Goal: Answer question/provide support

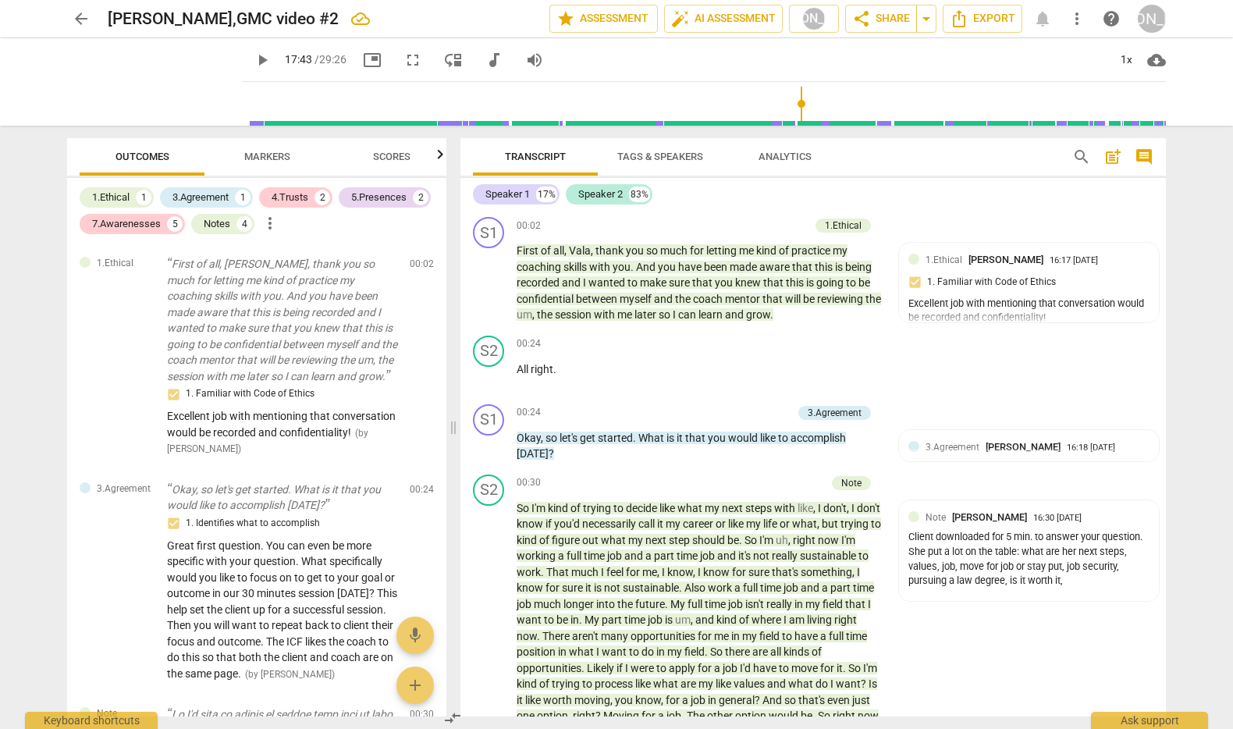
scroll to position [4508, 0]
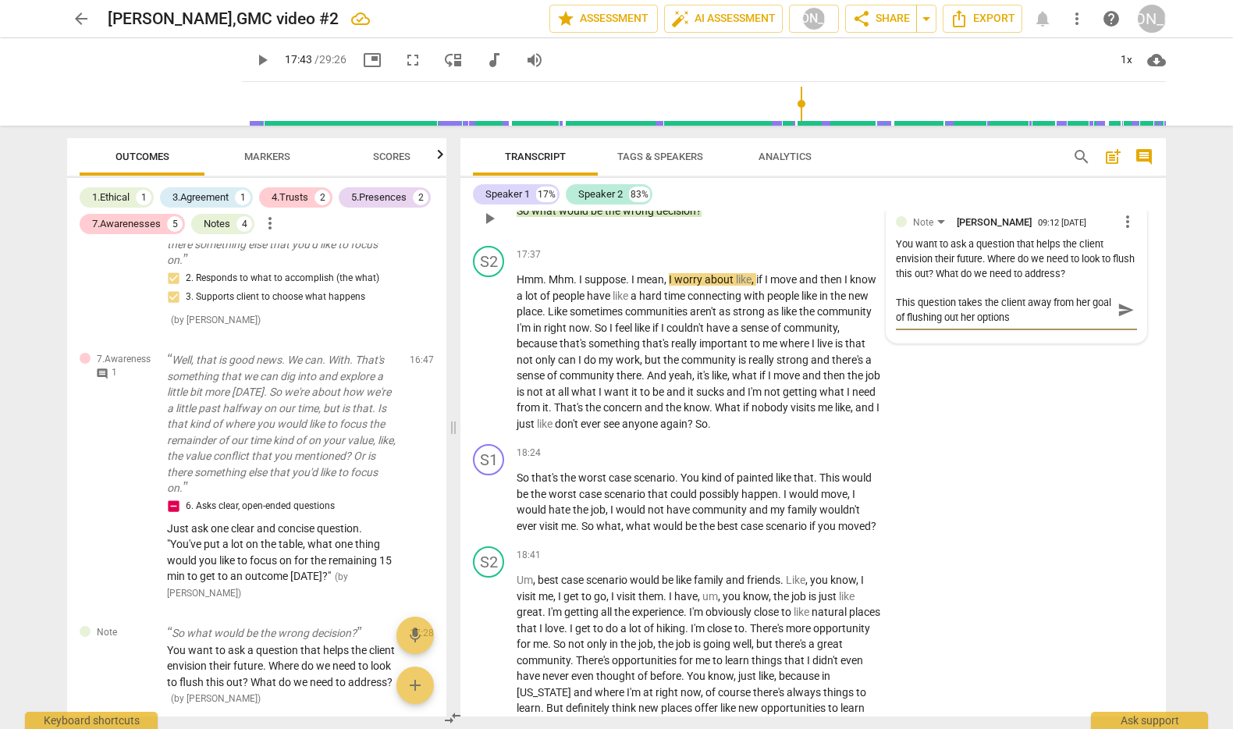
click at [1050, 325] on textarea "This question takes the client away from her goal of flushing out her options" at bounding box center [1004, 310] width 216 height 30
type textarea "This question takes the client away from her goal"
click at [1120, 311] on span "send" at bounding box center [1125, 302] width 17 height 17
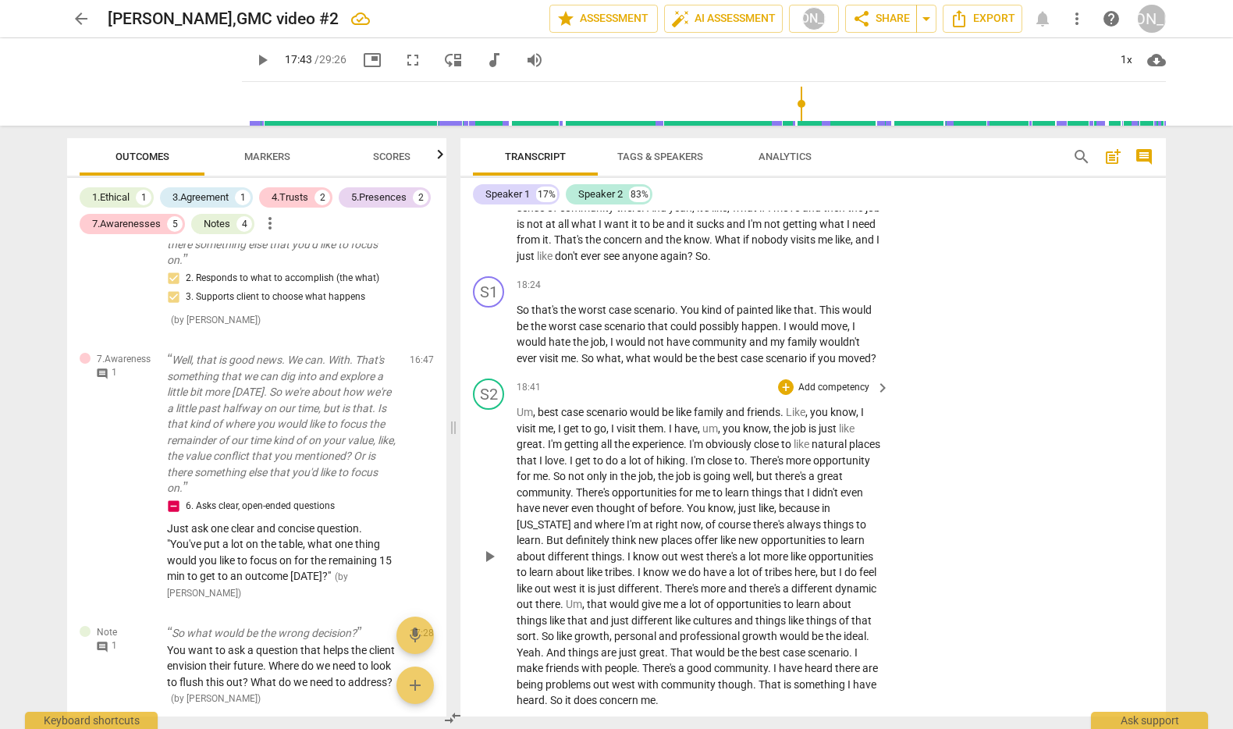
scroll to position [4686, 0]
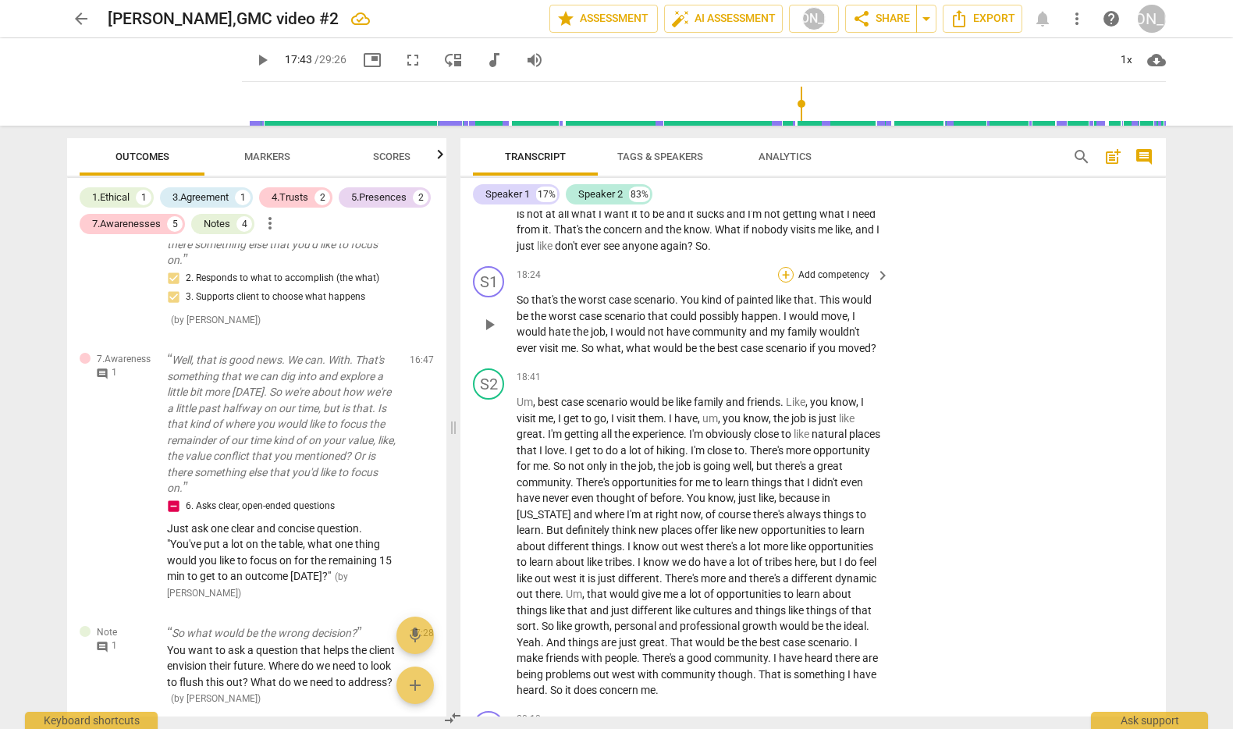
click at [783, 282] on div "+" at bounding box center [786, 275] width 16 height 16
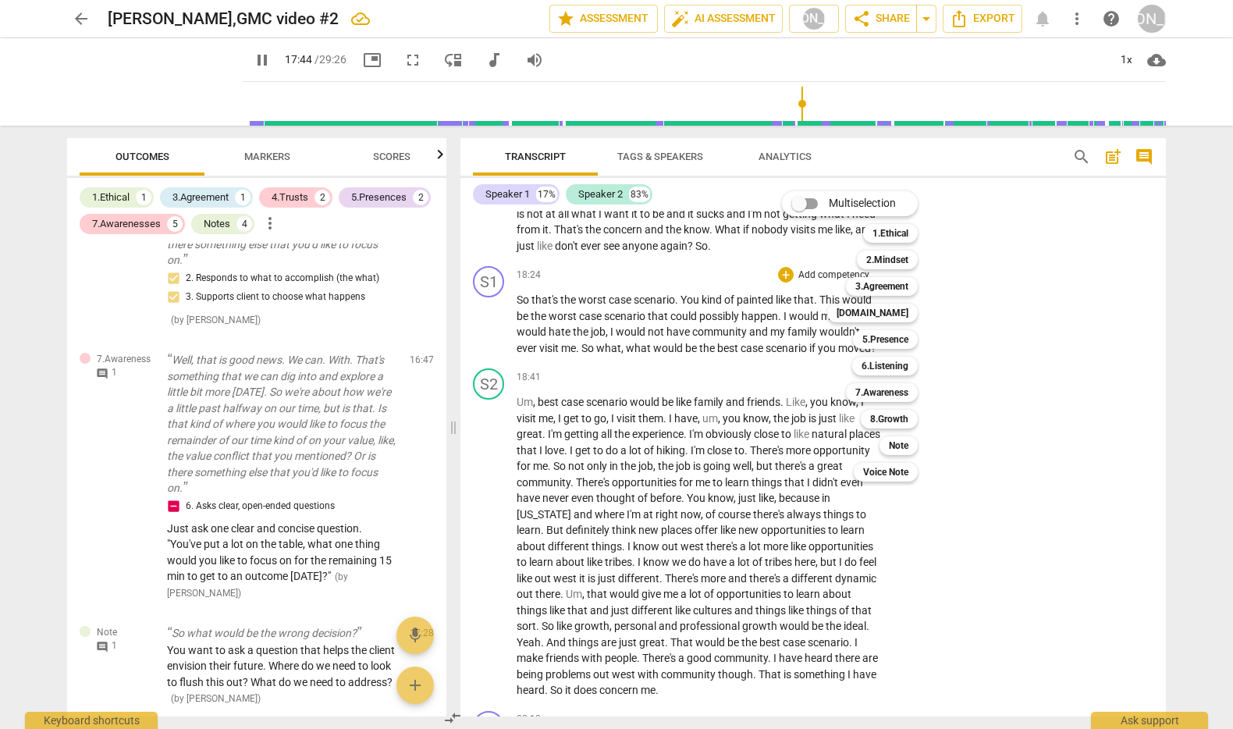
click at [489, 397] on div at bounding box center [616, 364] width 1233 height 729
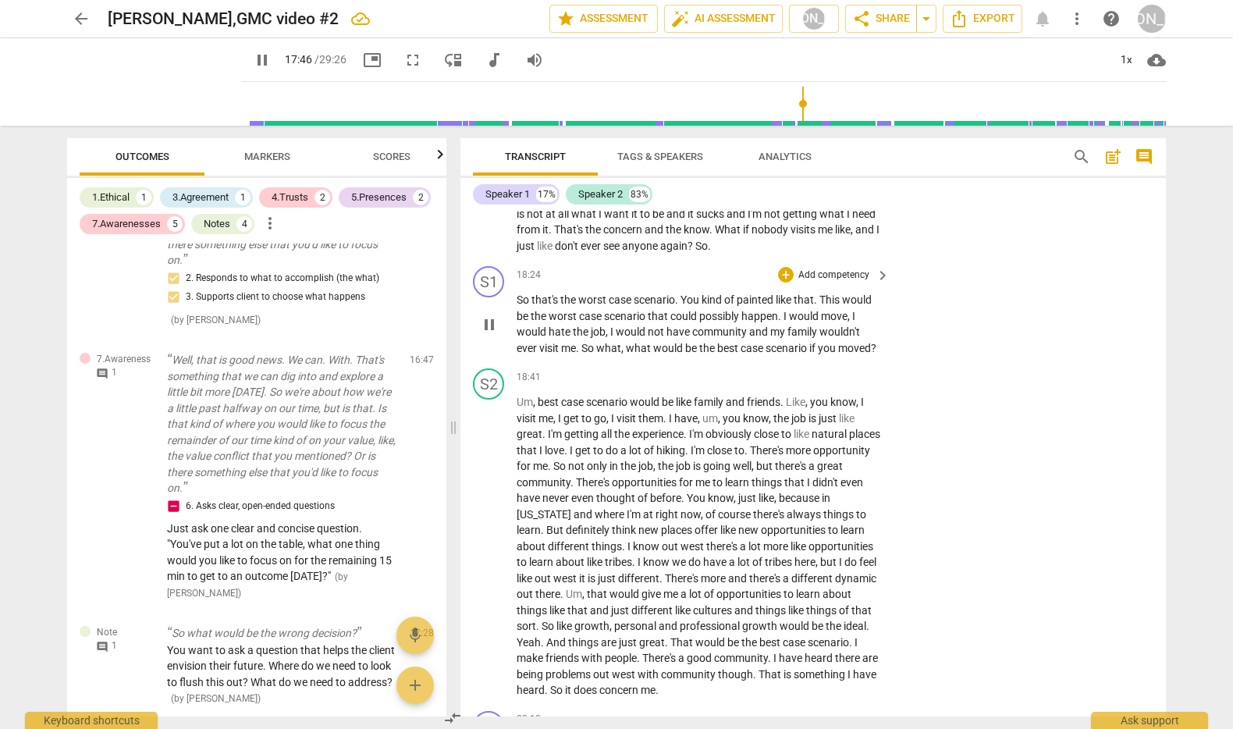
click at [490, 334] on span "pause" at bounding box center [489, 324] width 19 height 19
type input "1066"
click at [838, 282] on p "Add competency" at bounding box center [834, 275] width 74 height 14
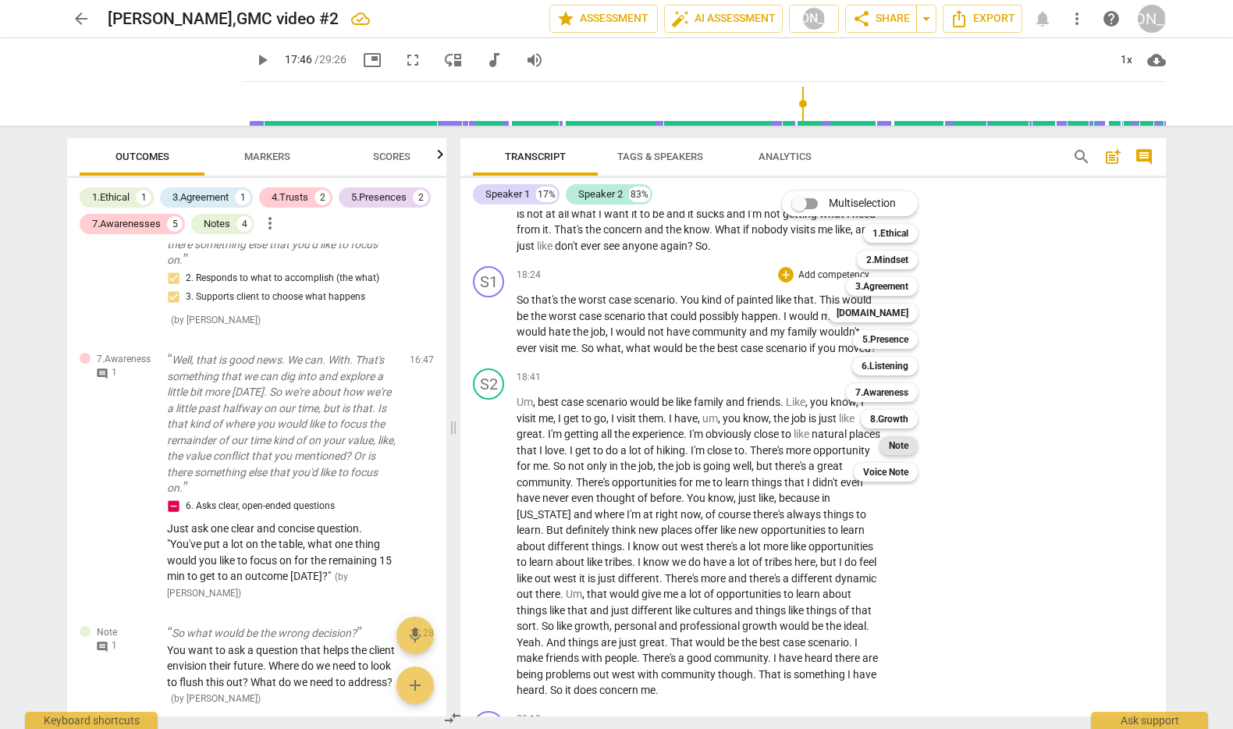
click at [896, 446] on b "Note" at bounding box center [899, 445] width 20 height 19
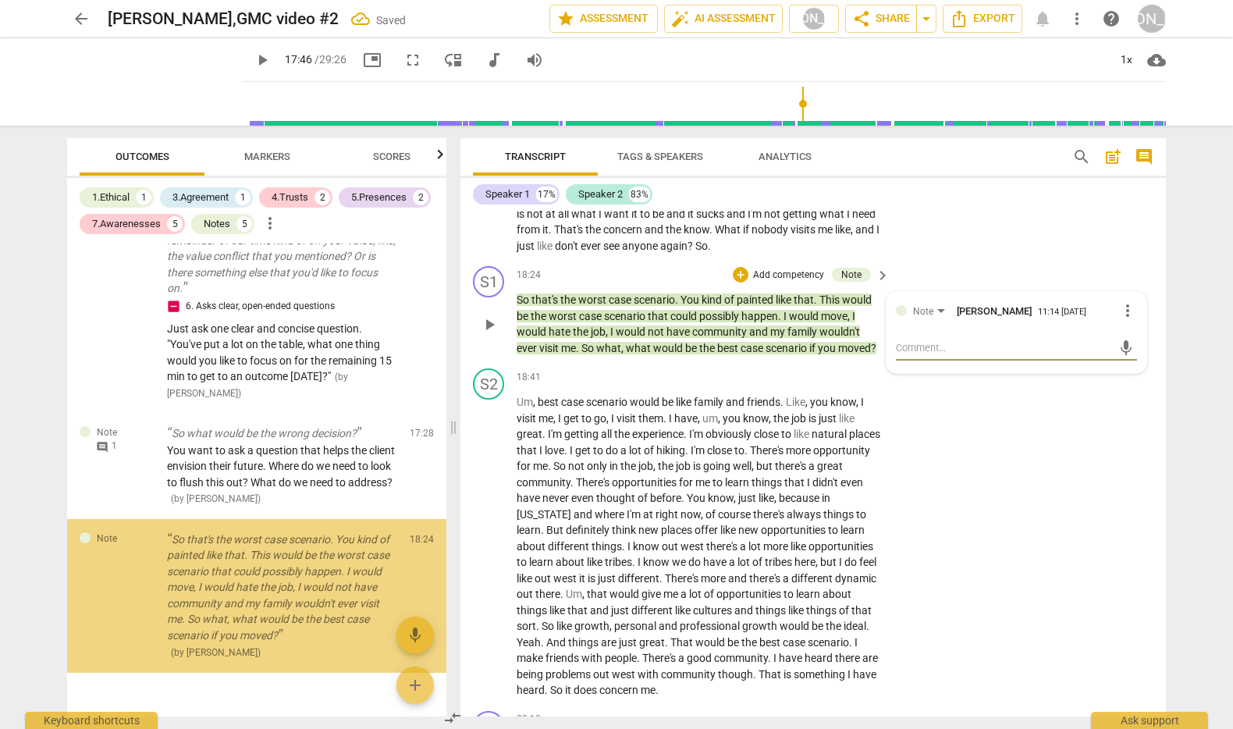
scroll to position [5049, 0]
drag, startPoint x: 946, startPoint y: 409, endPoint x: 971, endPoint y: 411, distance: 24.3
click at [950, 355] on textarea at bounding box center [1004, 347] width 216 height 15
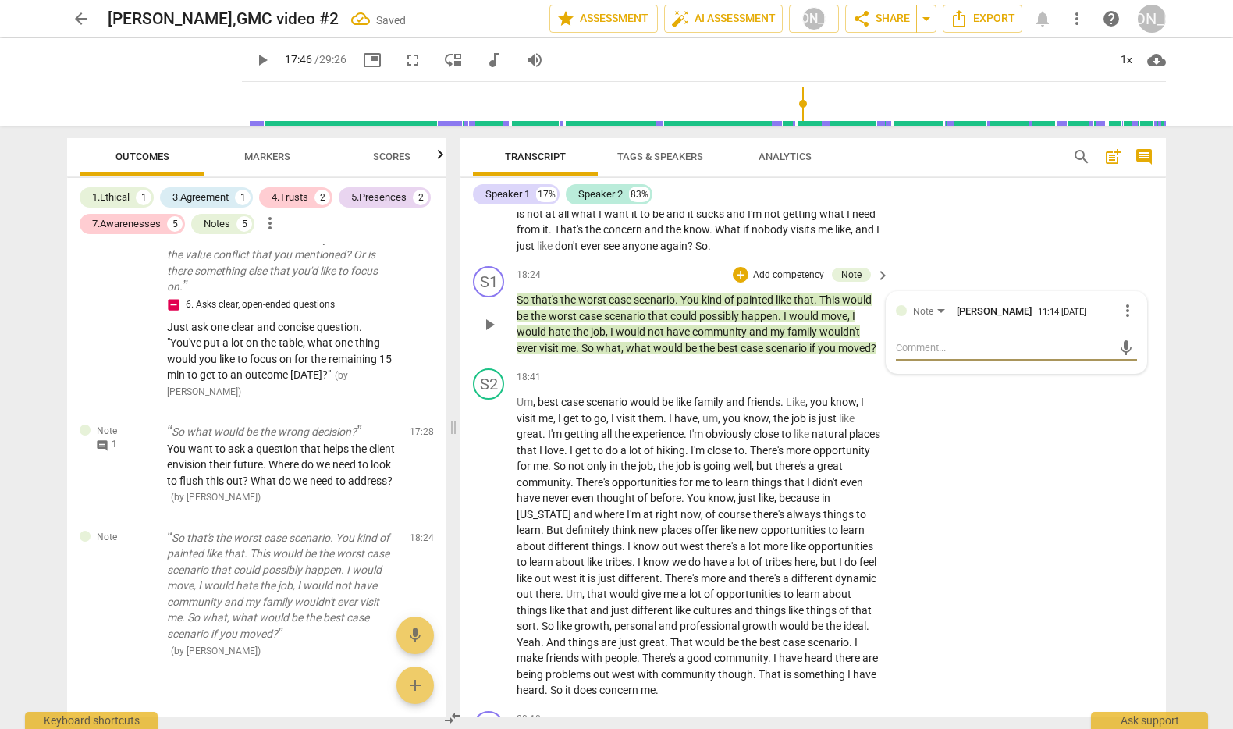
type textarea "J"
type textarea "Ju"
type textarea "[DEMOGRAPHIC_DATA]"
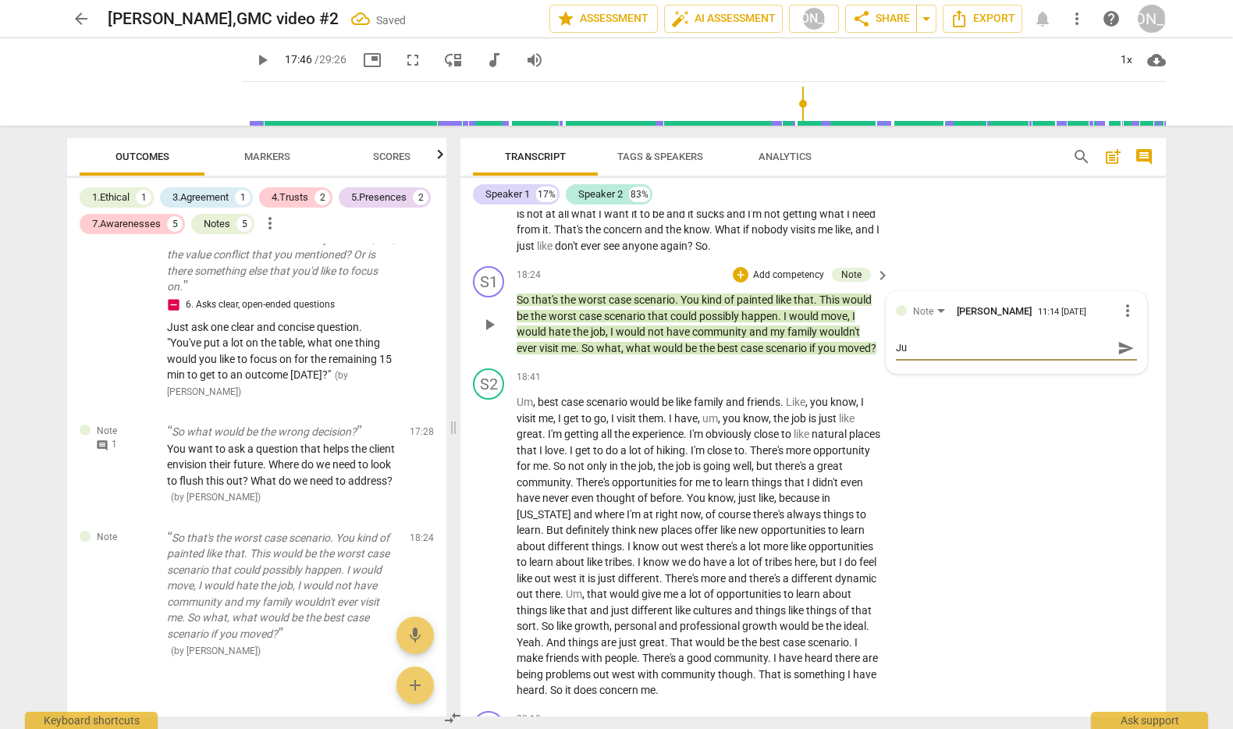
type textarea "[DEMOGRAPHIC_DATA]"
type textarea "Just"
type textarea "Just a"
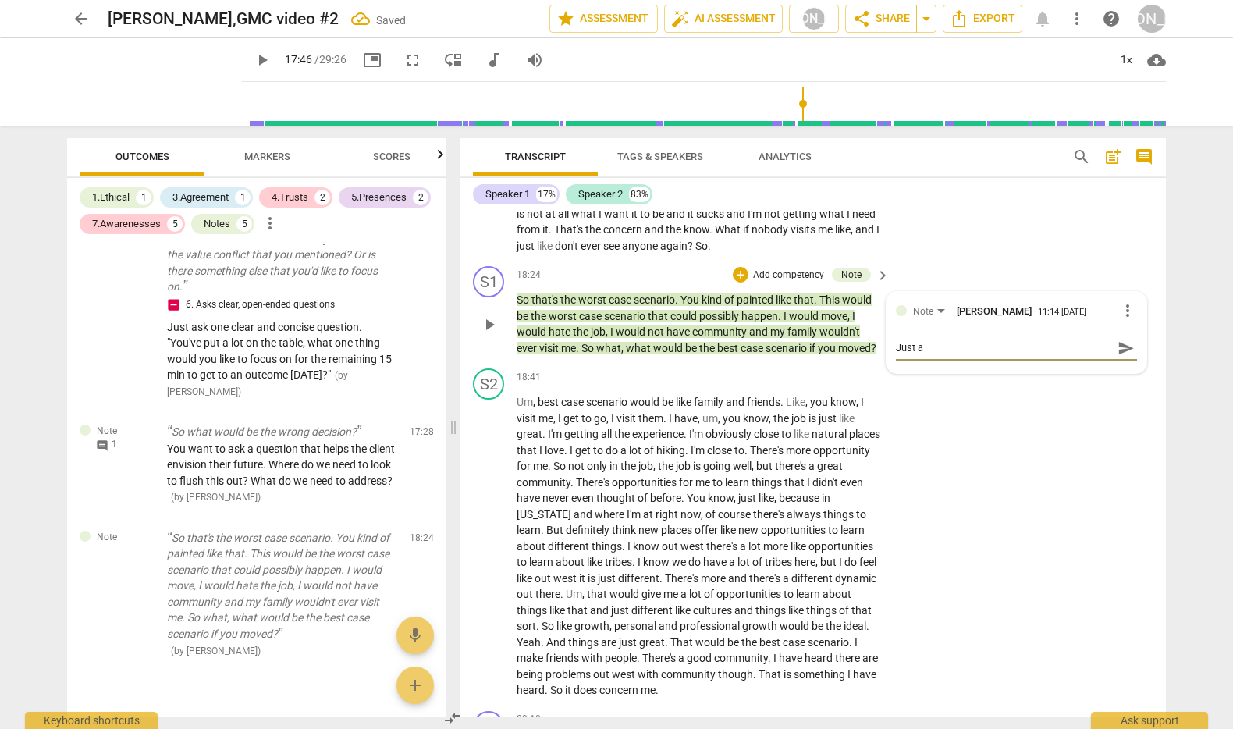
type textarea "Just as"
type textarea "Just ask"
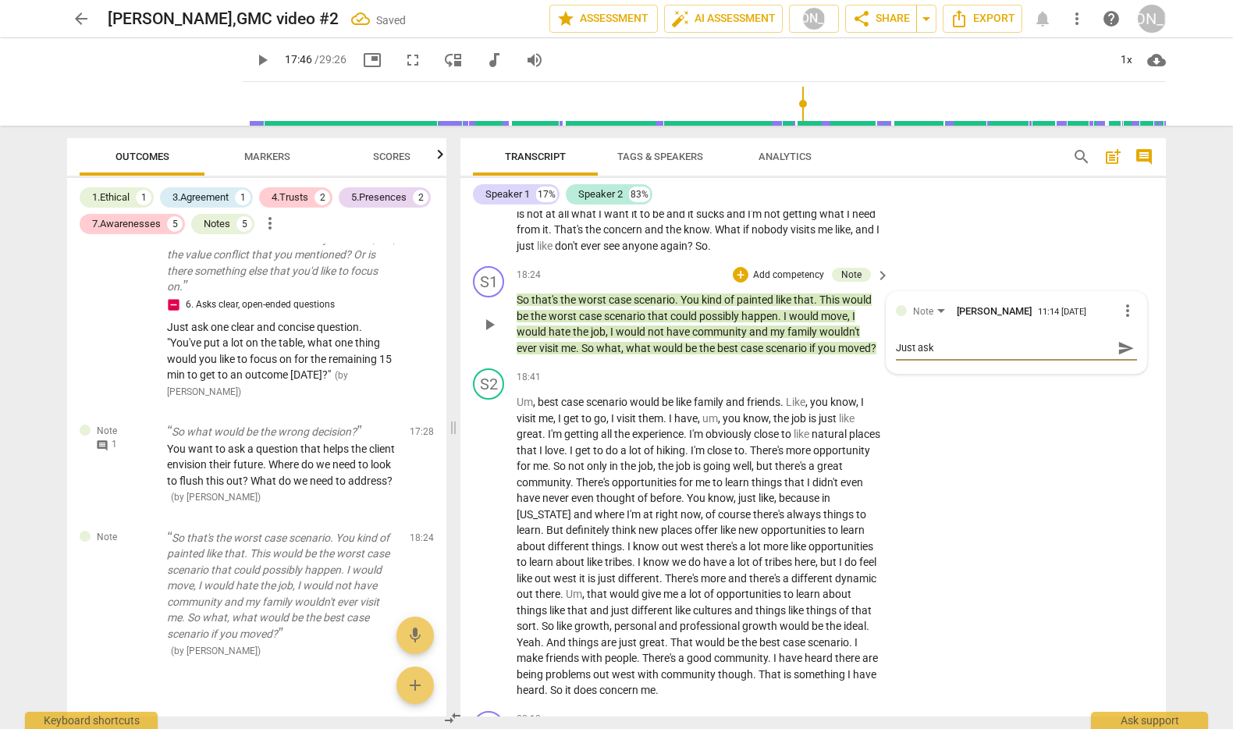
type textarea "Just ask t"
type textarea "Just ask th"
type textarea "Just ask the"
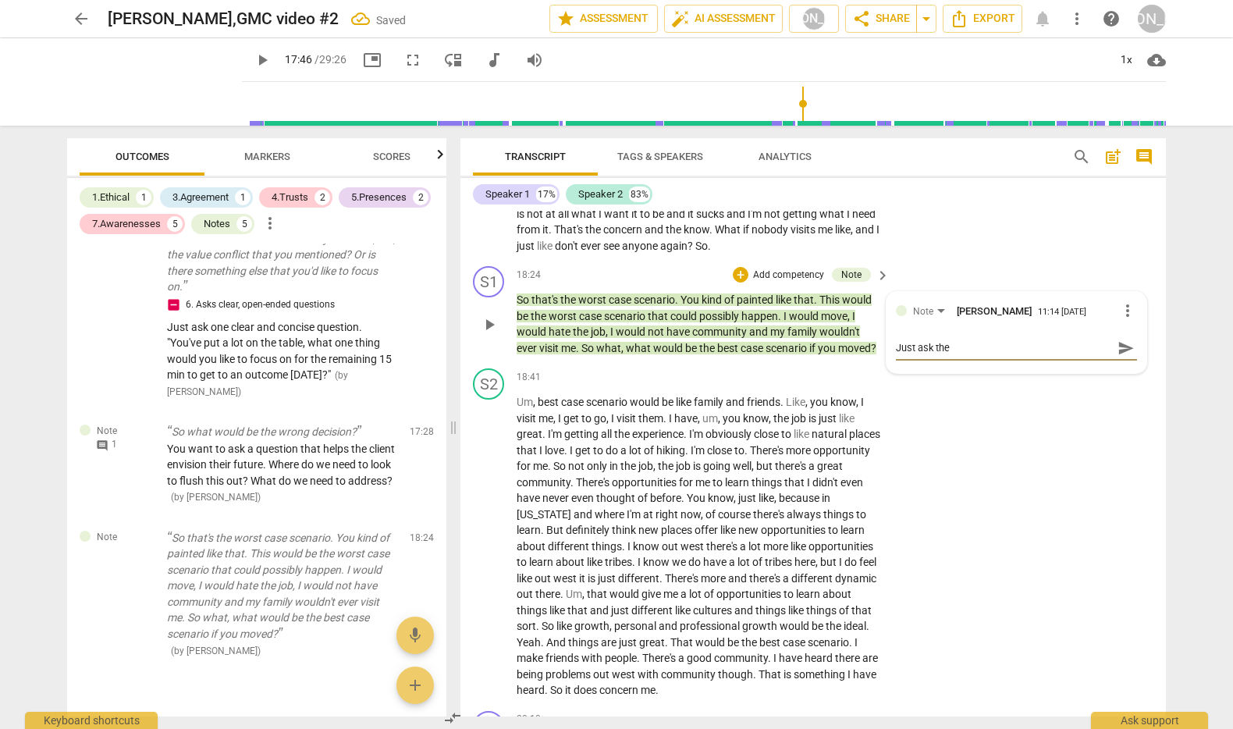
type textarea "Just ask the q"
type textarea "Just ask the qu"
type textarea "Just ask the que"
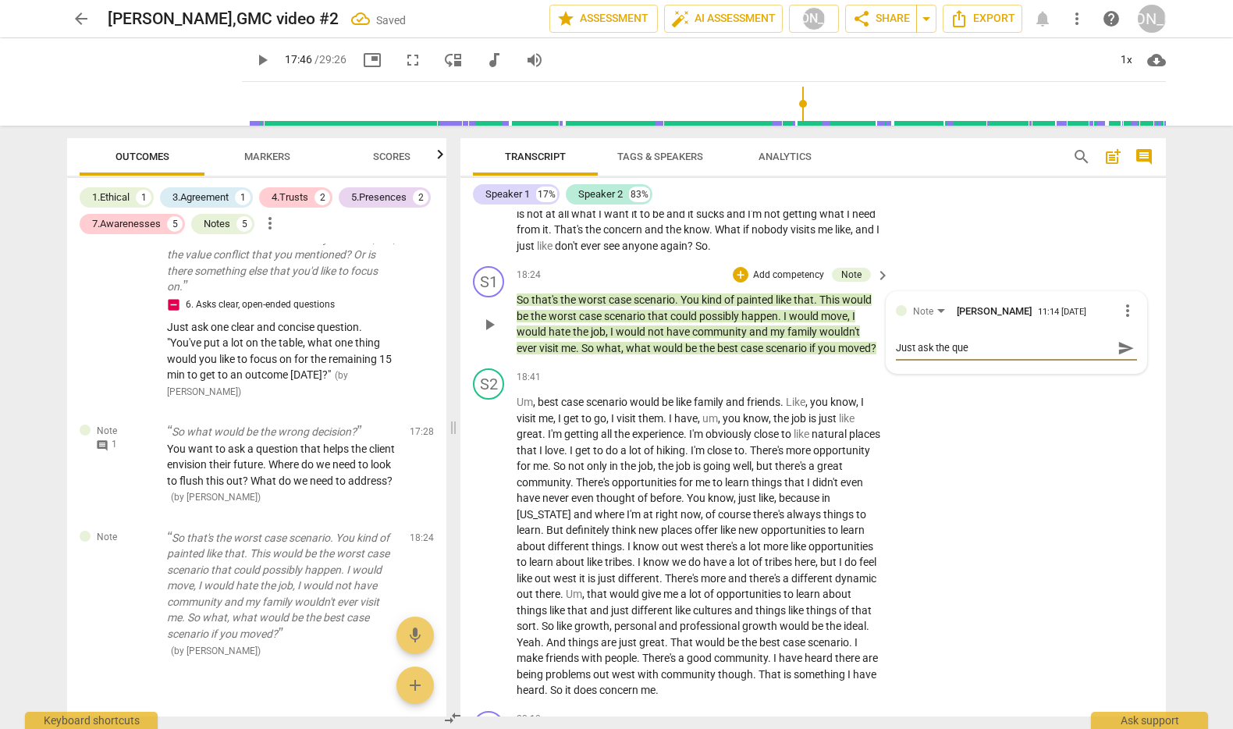
type textarea "Just ask the quew"
type textarea "Just ask the quews"
type textarea "Just ask the quewst"
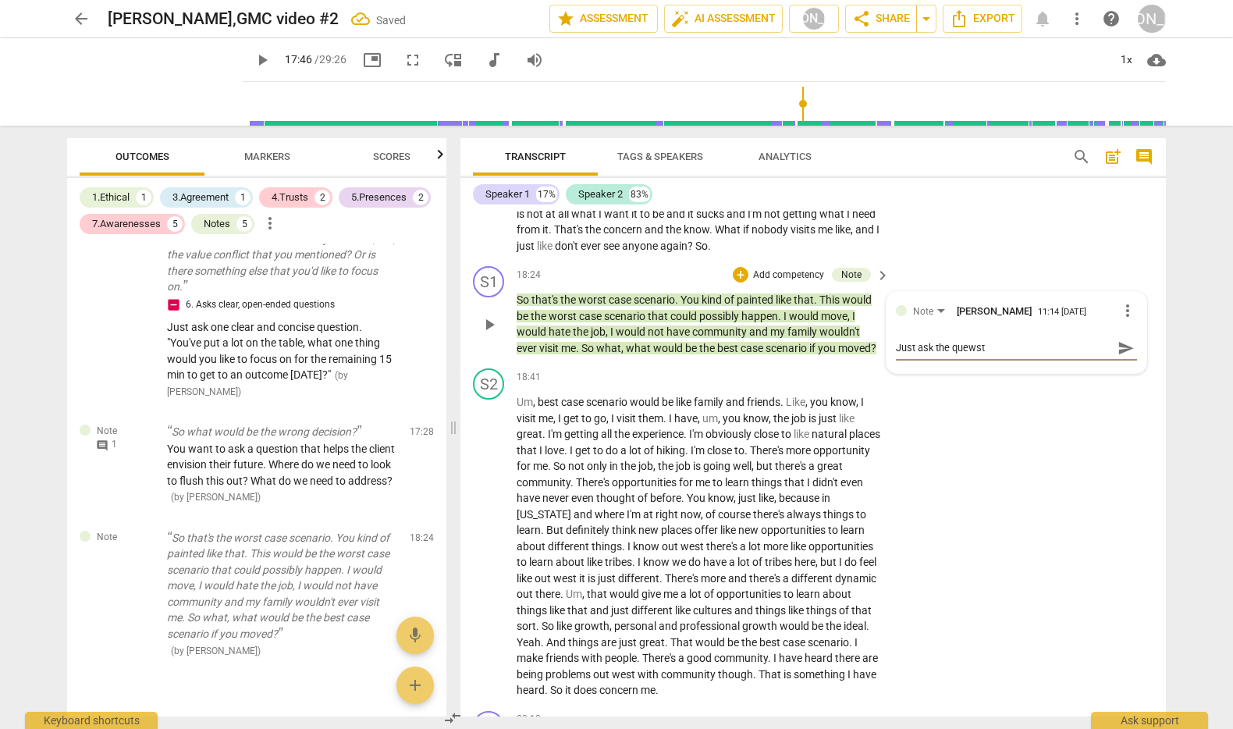
type textarea "Just ask the quewsti"
type textarea "Just ask the quewst"
type textarea "Just ask the quews"
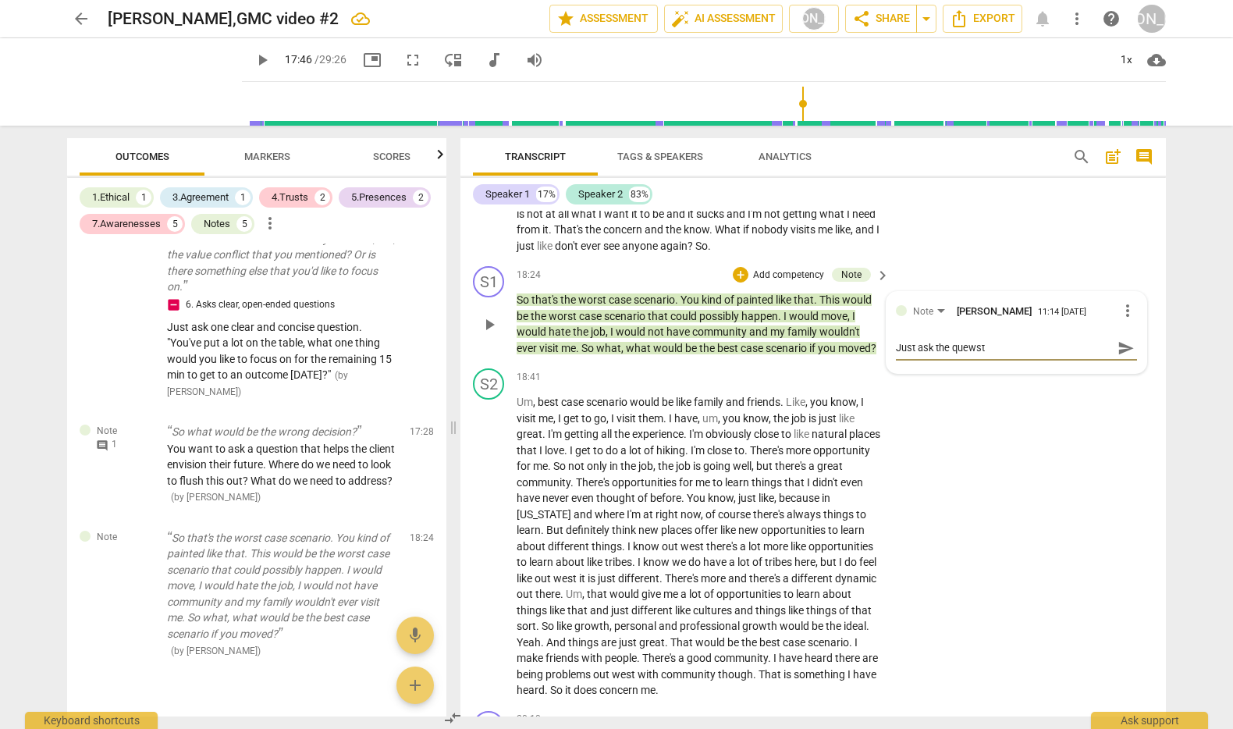
type textarea "Just ask the quews"
type textarea "Just ask the quew"
type textarea "Just ask the que"
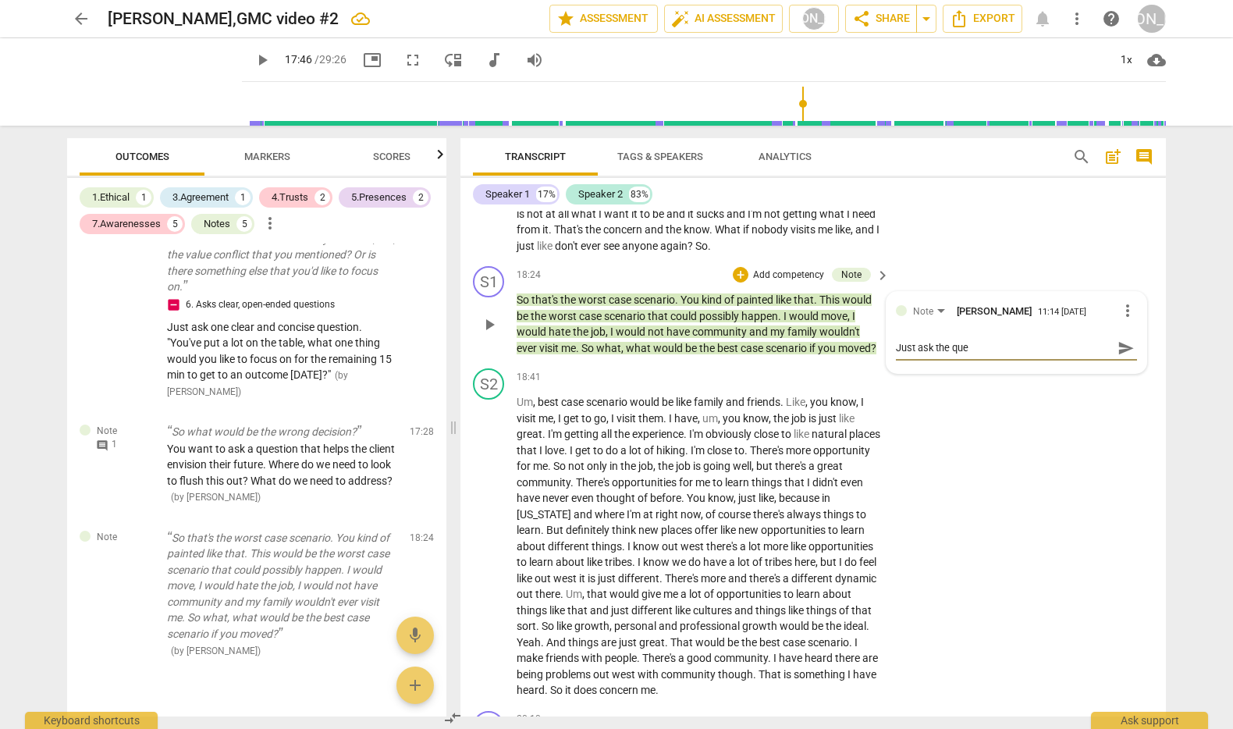
type textarea "Just ask the ques"
type textarea "Just ask the quest"
type textarea "Just ask the questi"
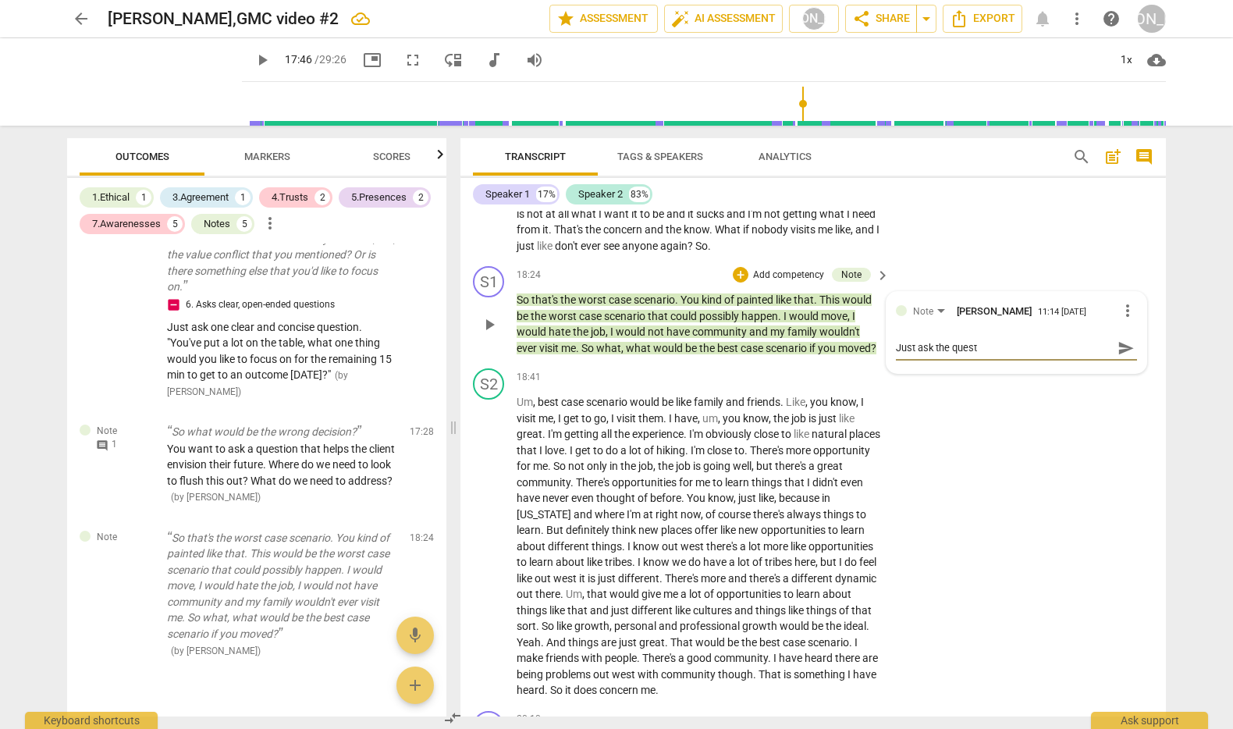
type textarea "Just ask the questi"
type textarea "Just ask the questio"
type textarea "Just ask the question"
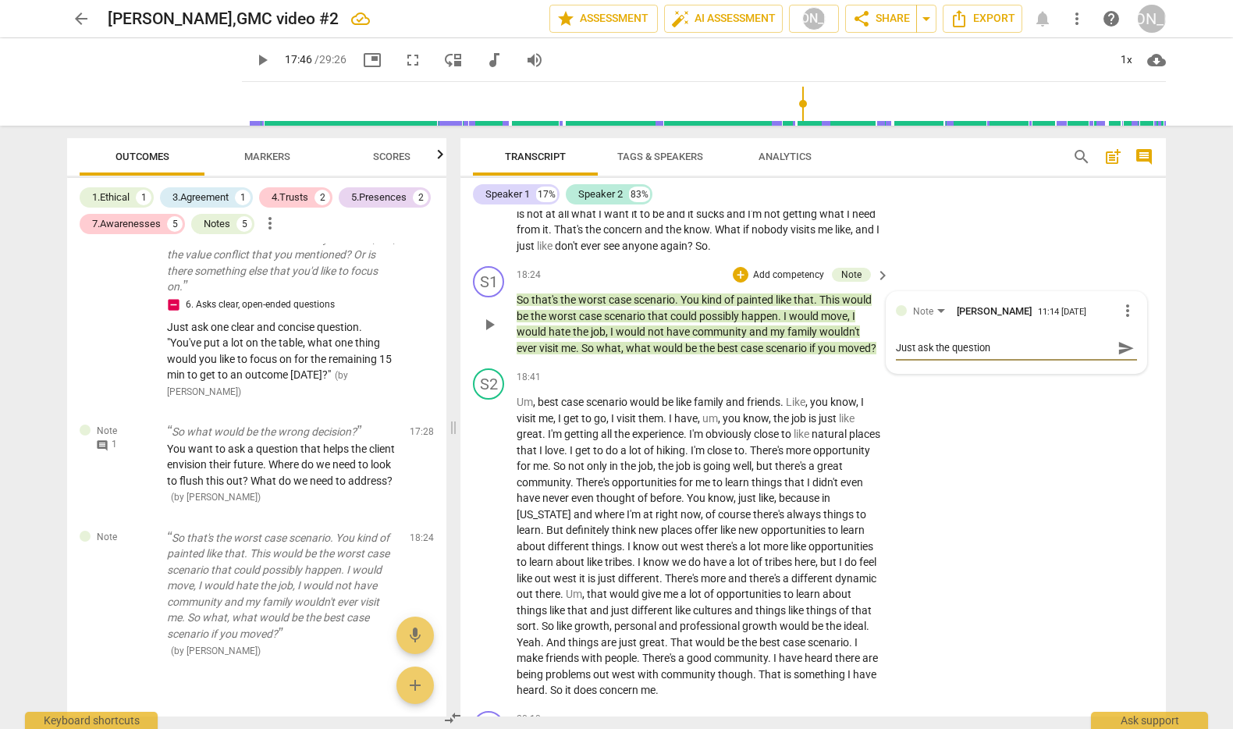
type textarea "Just ask the question."
type textarea "Just ask the question. N"
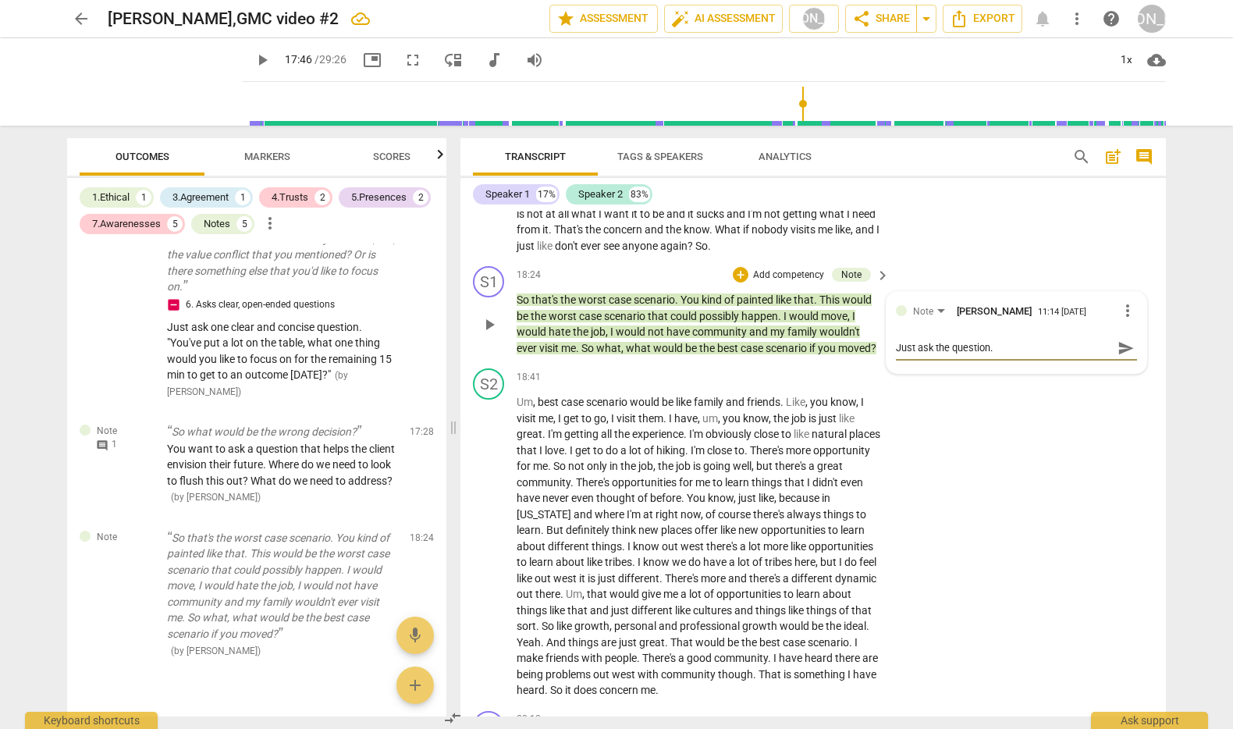
type textarea "Just ask the question. N"
type textarea "Just ask the question. No"
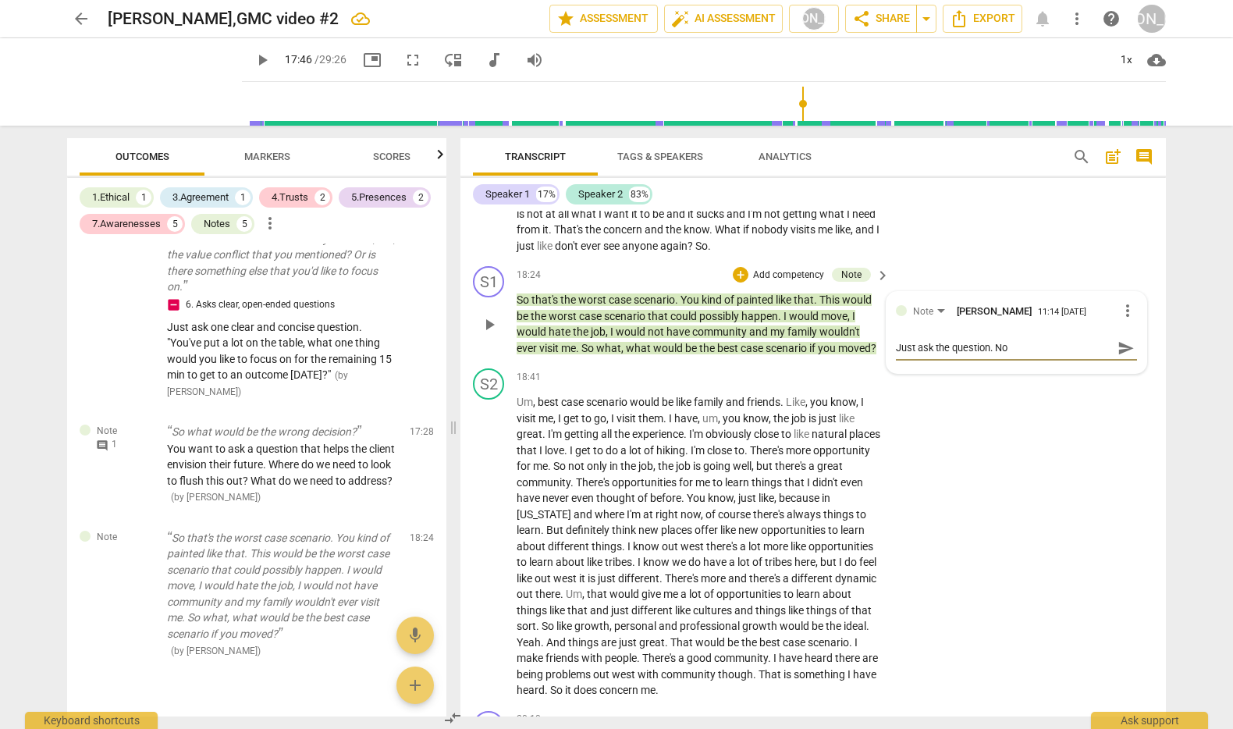
type textarea "Just ask the question. No n"
type textarea "Just ask the question. No ne"
type textarea "Just ask the question. No nee"
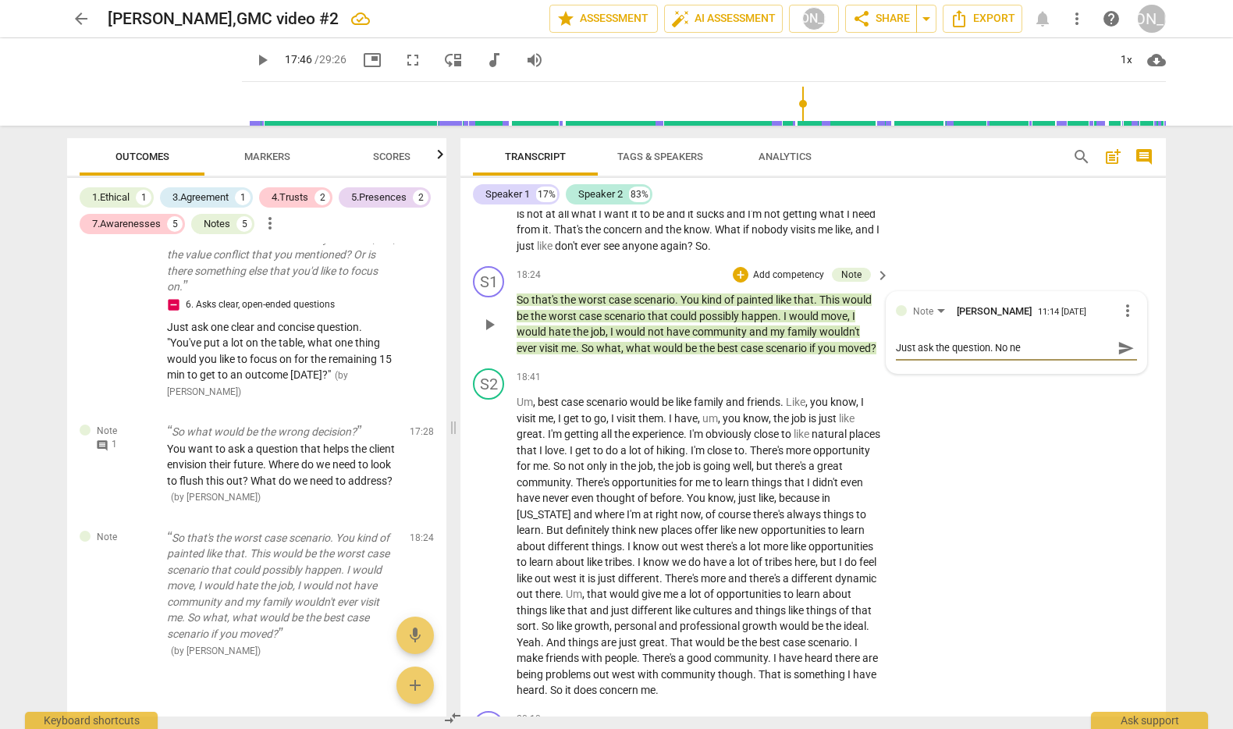
type textarea "Just ask the question. No nee"
type textarea "Just ask the question. No need"
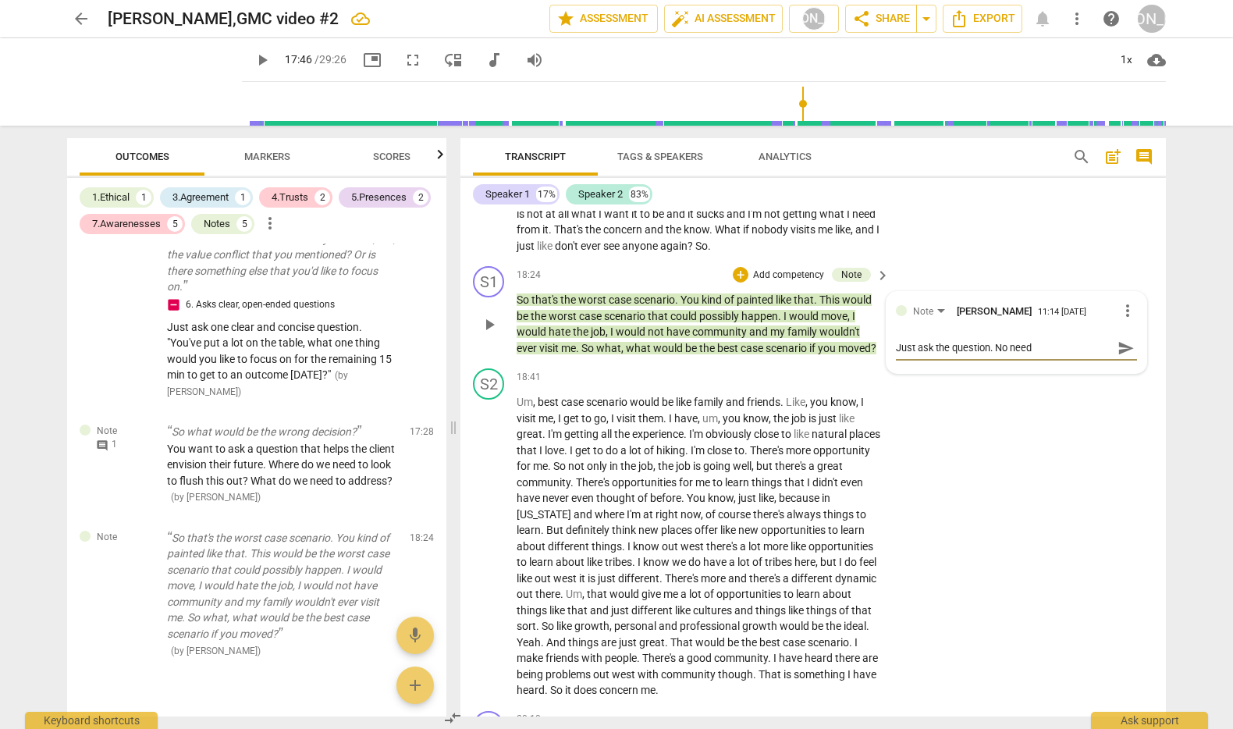
type textarea "Just ask the question. No need t"
type textarea "Just ask the question. No need to"
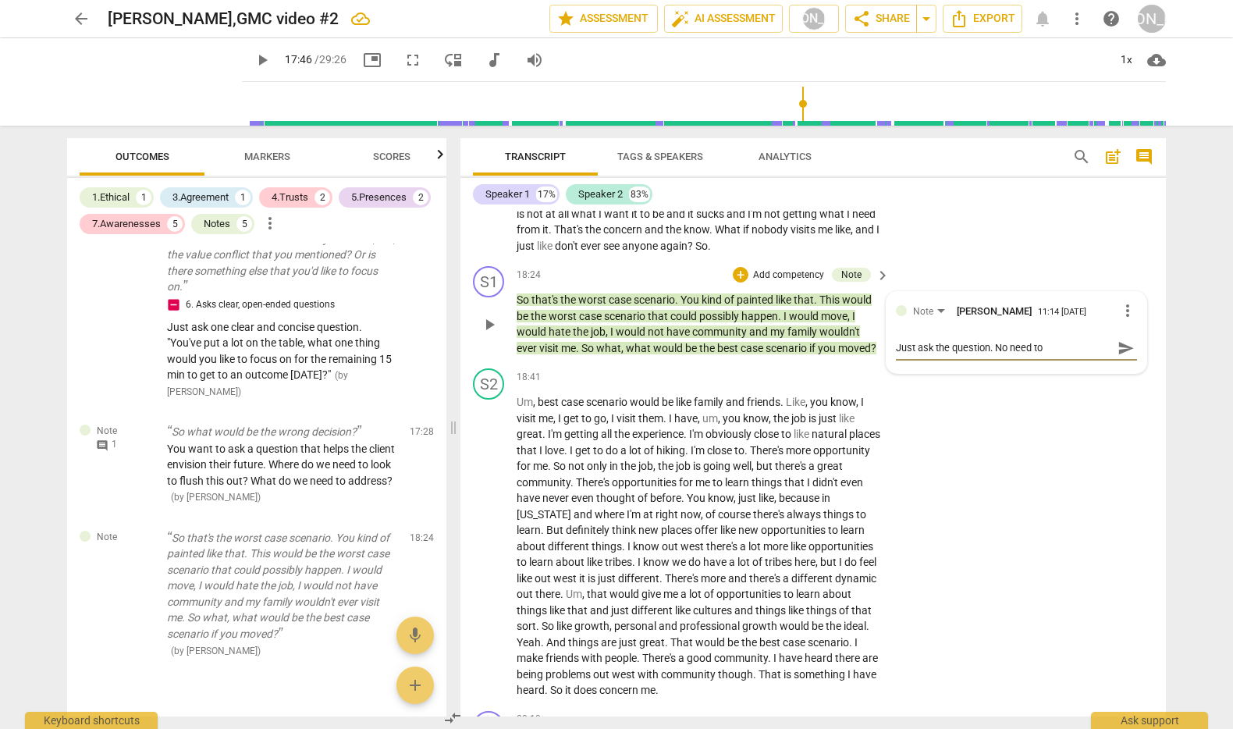
type textarea "Just ask the question. No need to"
type textarea "Just ask the question. No need to s"
type textarea "Just ask the question. No need to su"
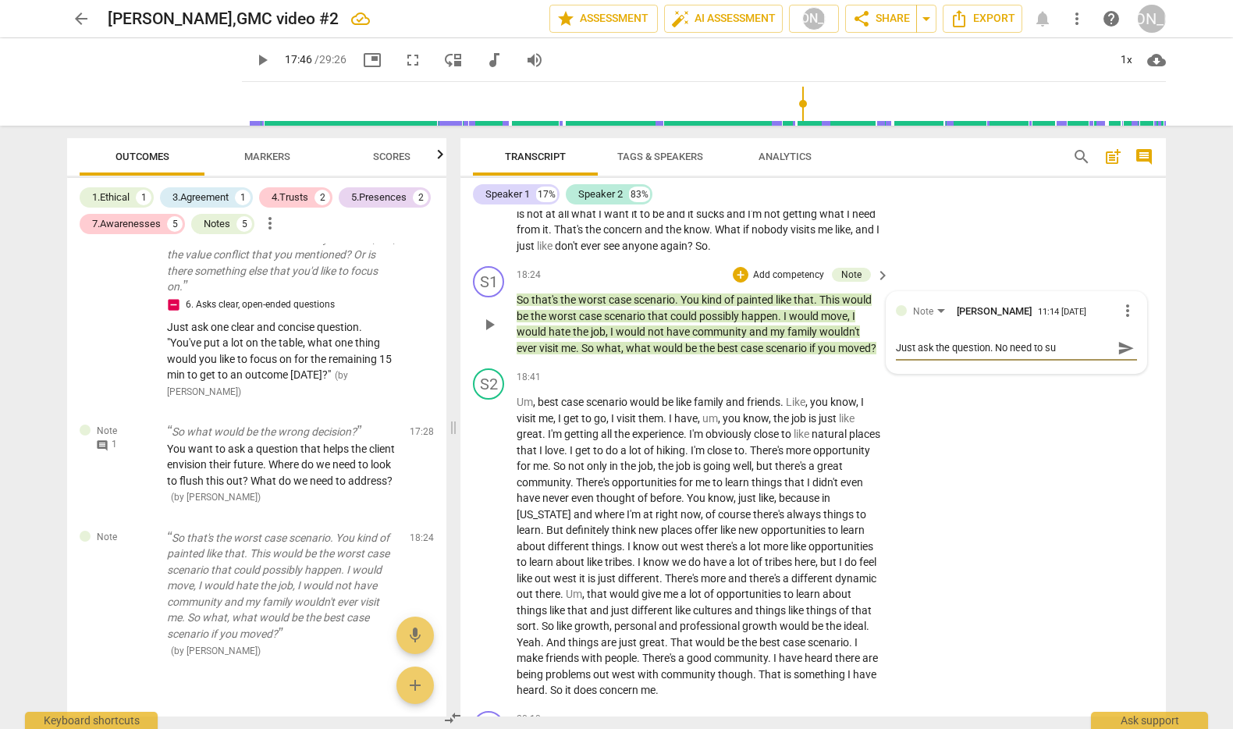
type textarea "Just ask the question. No need to sum"
type textarea "Just ask the question. No need to summ"
type textarea "Just ask the question. No need to summa"
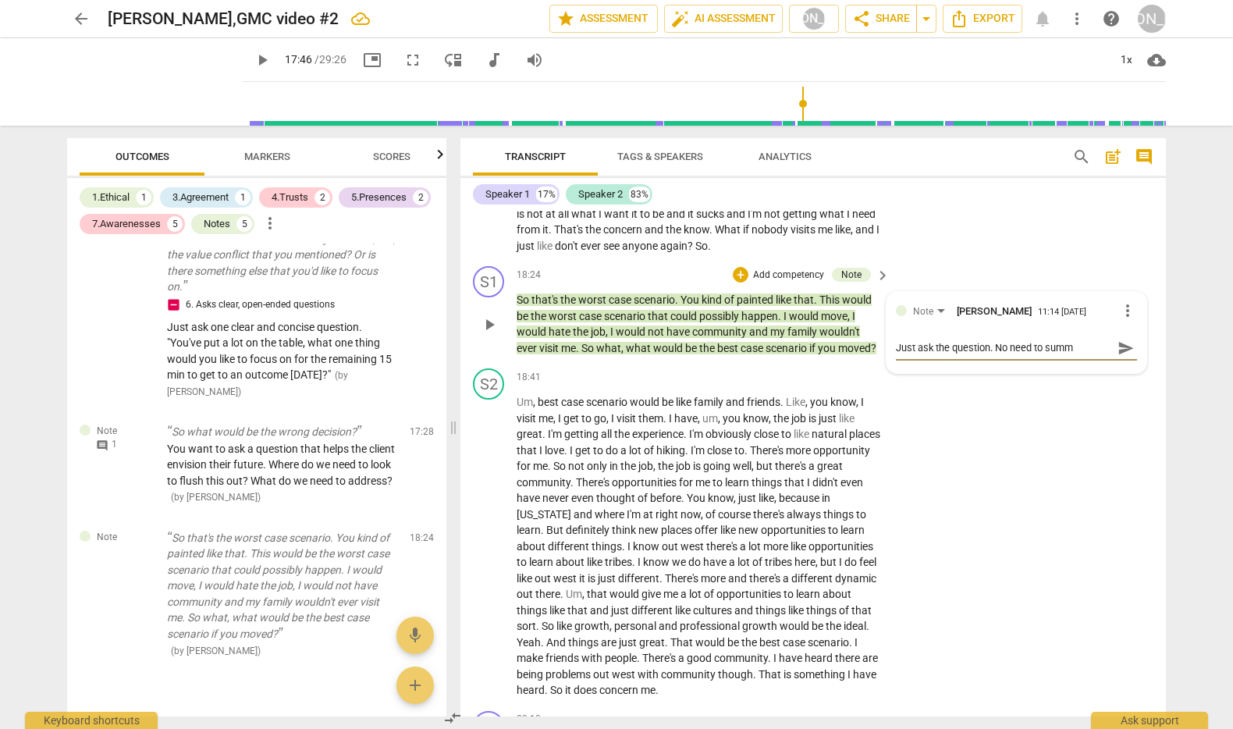
type textarea "Just ask the question. No need to summa"
type textarea "Just ask the question. No need to [PERSON_NAME]"
type textarea "Just ask the question. No need to summari"
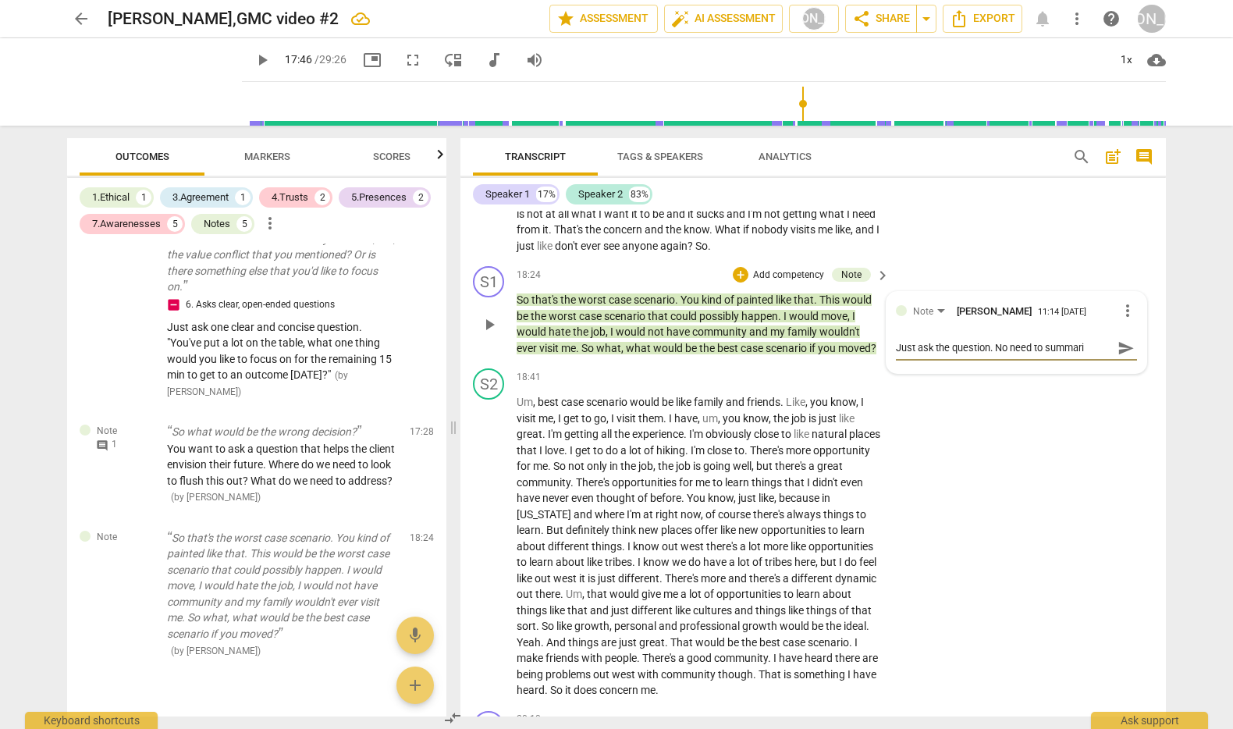
type textarea "Just ask the question. No need to summariz"
type textarea "Just ask the question. No need to summarize"
type textarea "Just ask the question. No need to summarize."
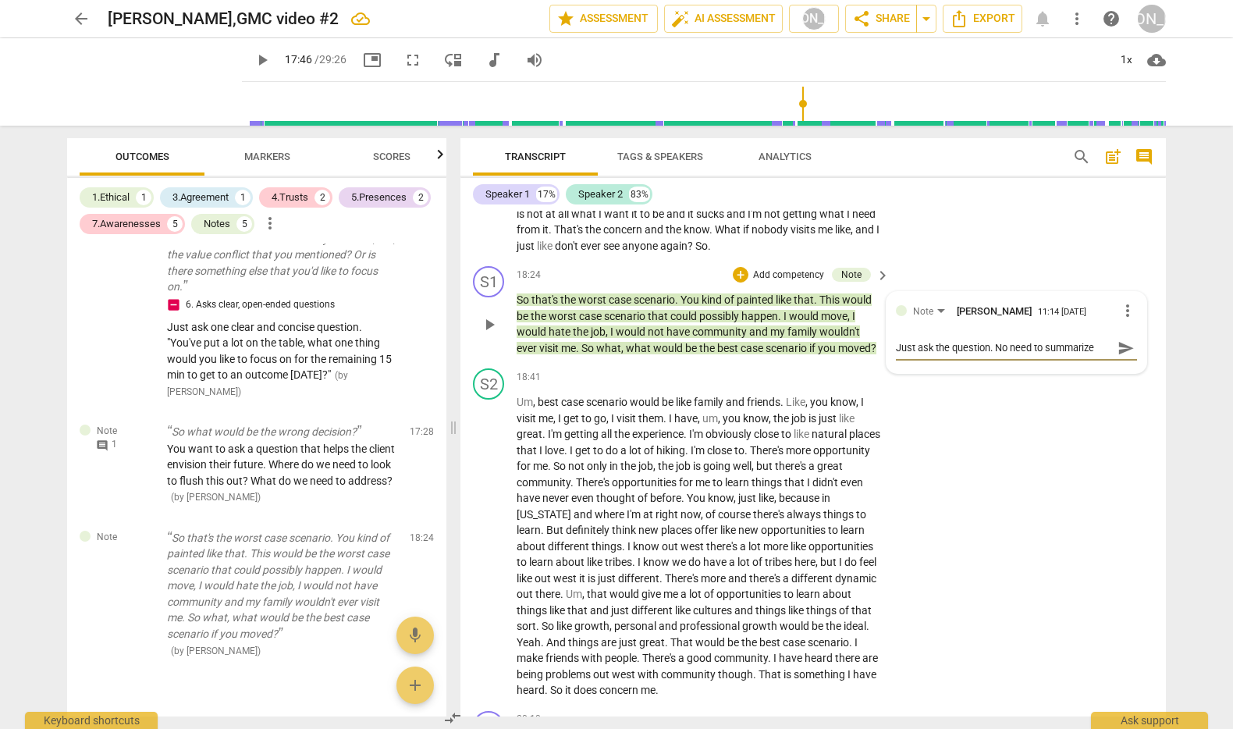
type textarea "Just ask the question. No need to summarize."
type textarea "Just ask the question. No need to summarize"
type textarea "Just ask the question. No need to summarize f"
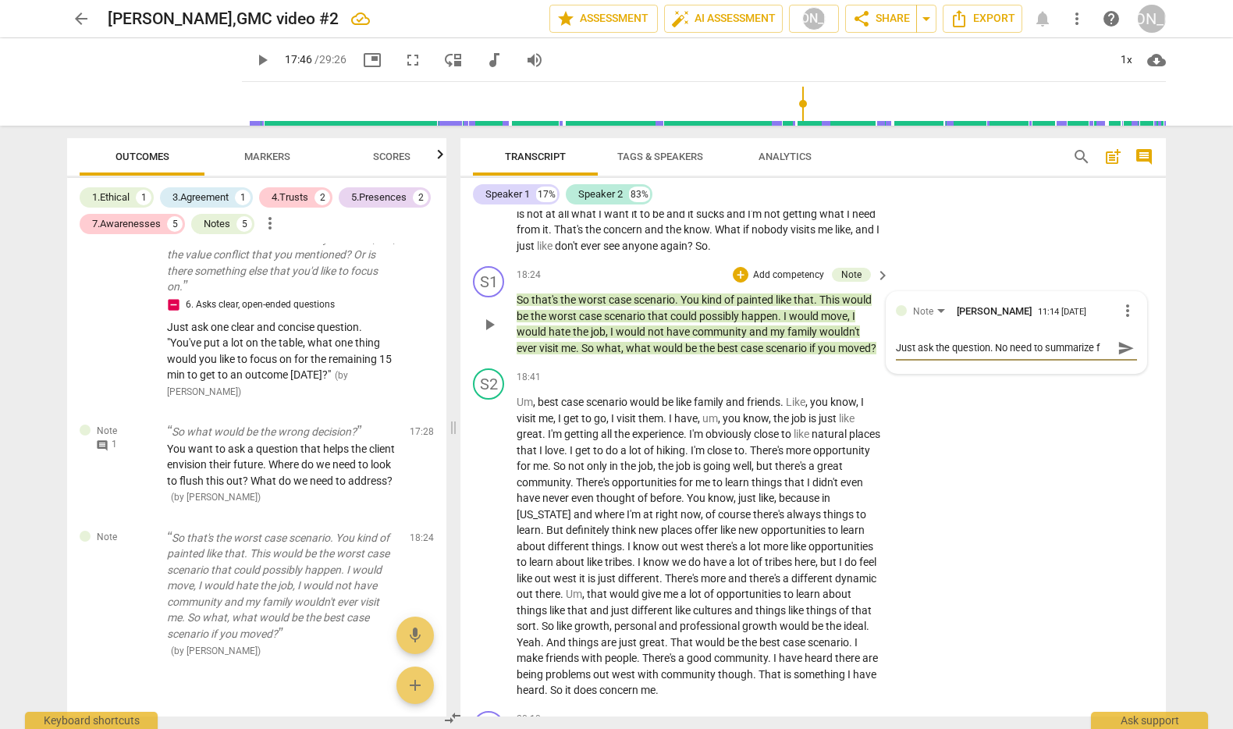
type textarea "Just ask the question. No need to summarize fo"
type textarea "Just ask the question. No need to summarize for"
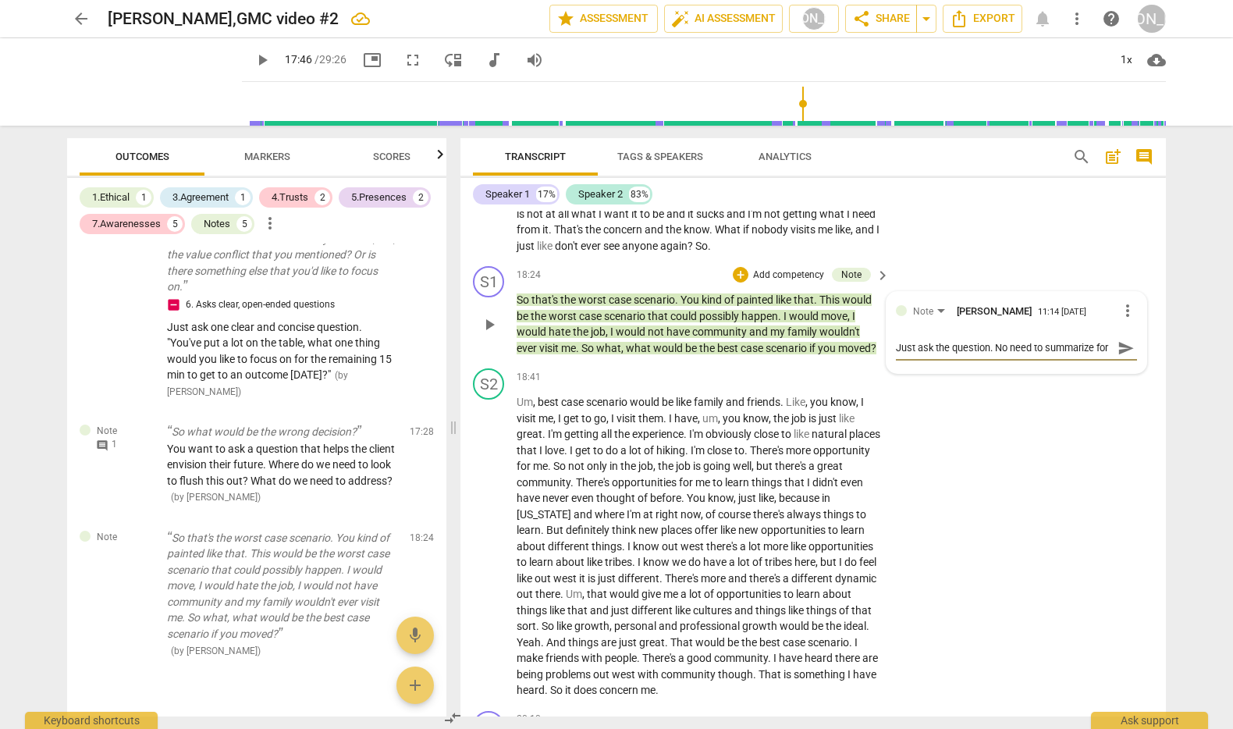
type textarea "Just ask the question. No need to summarize for"
type textarea "Just ask the question. No need to summarize for c"
type textarea "Just ask the question. No need to summarize for cl"
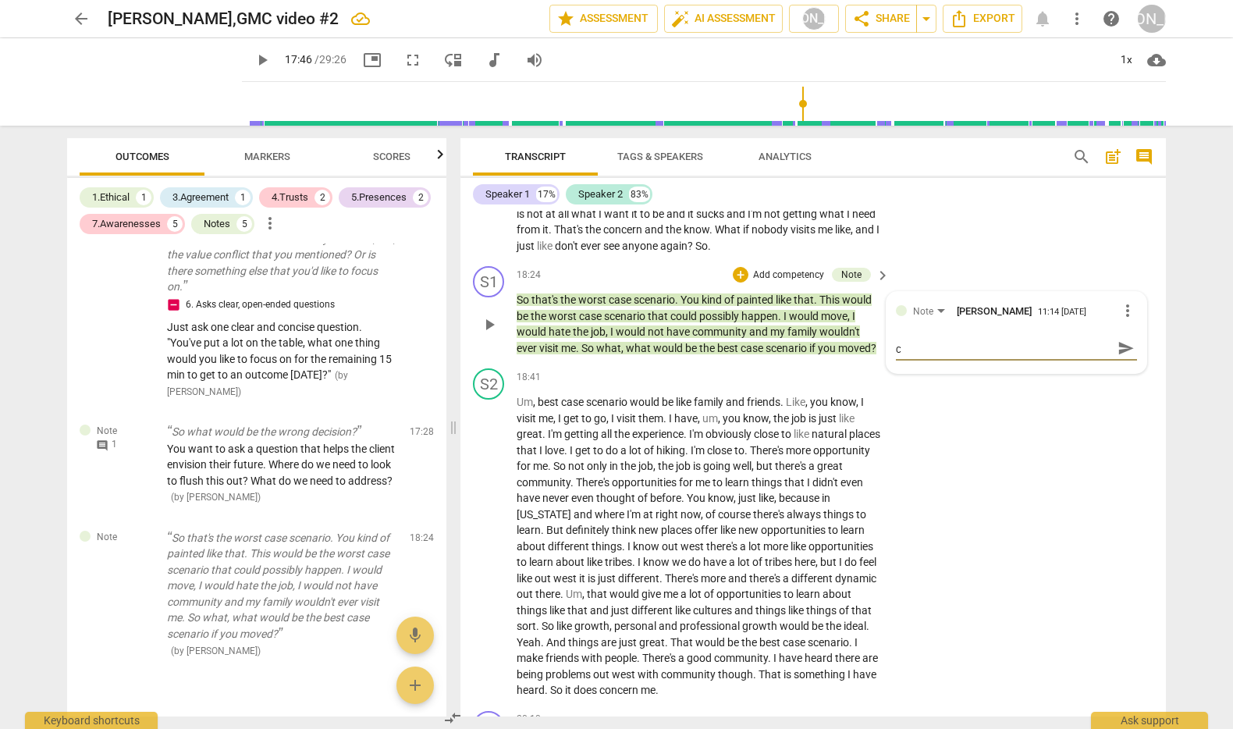
type textarea "Just ask the question. No need to summarize for cl"
type textarea "Just ask the question. No need to summarize for cli"
type textarea "Just ask the question. No need to summarize for clie"
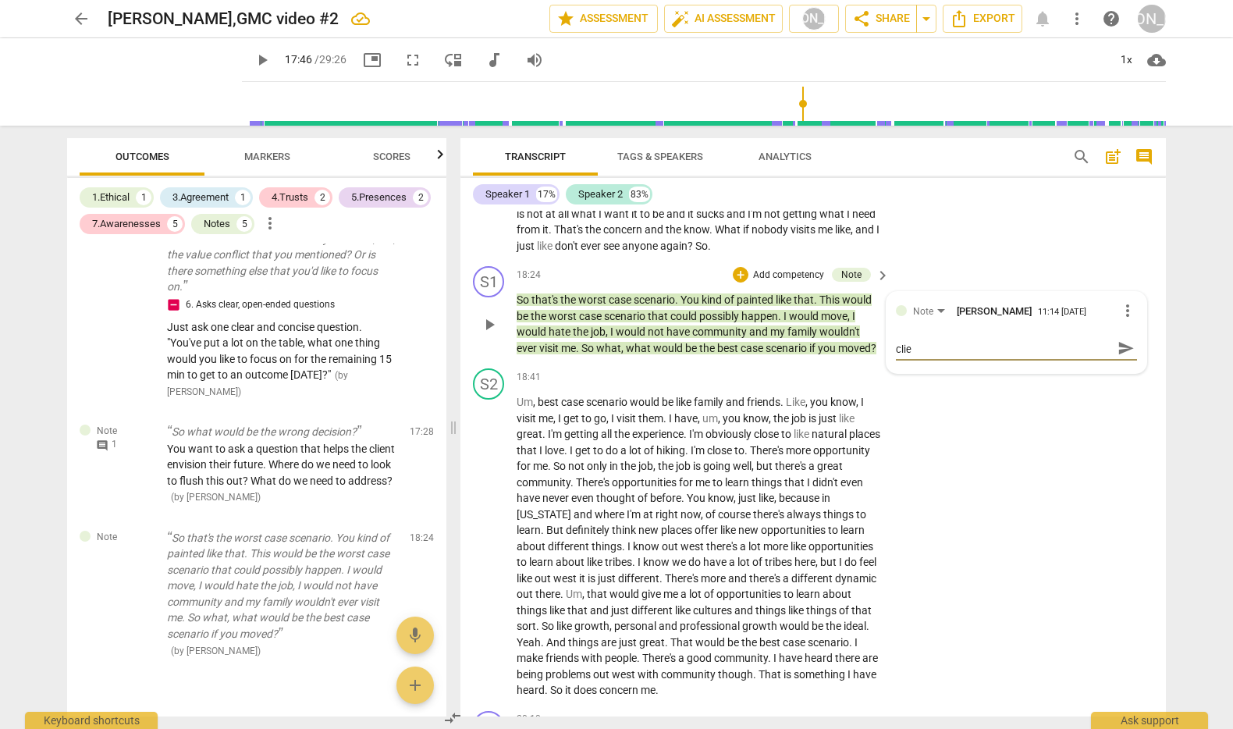
type textarea "Just ask the question. No need to summarize for clien"
type textarea "Just ask the question. No need to summarize for client"
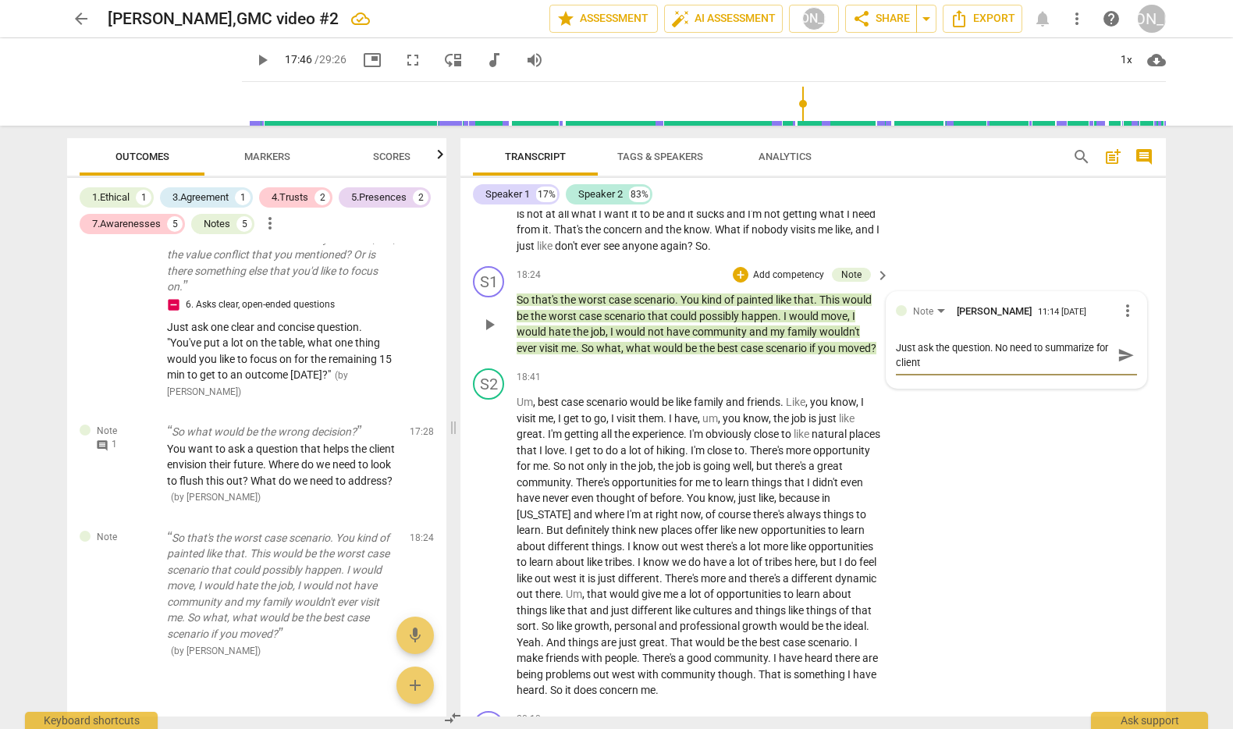
type textarea "Just ask the question. No need to summarize for client."
click at [1120, 364] on span "send" at bounding box center [1125, 354] width 17 height 17
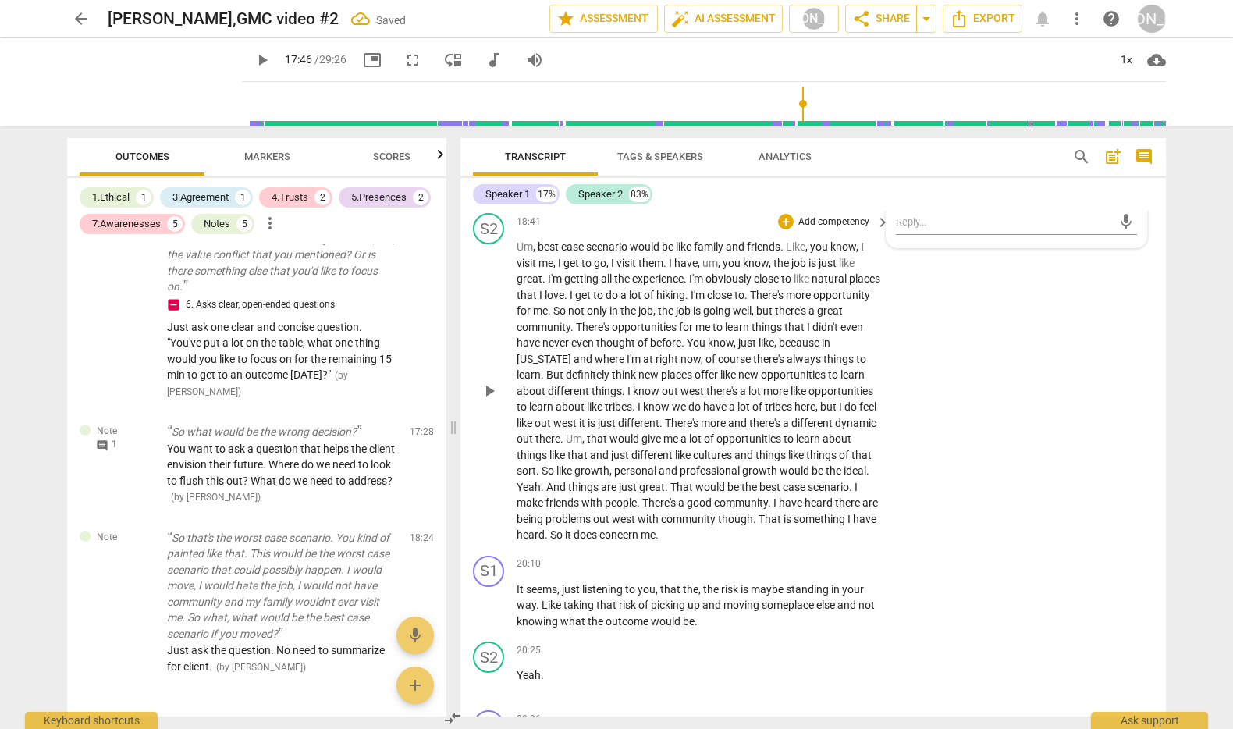
scroll to position [4857, 0]
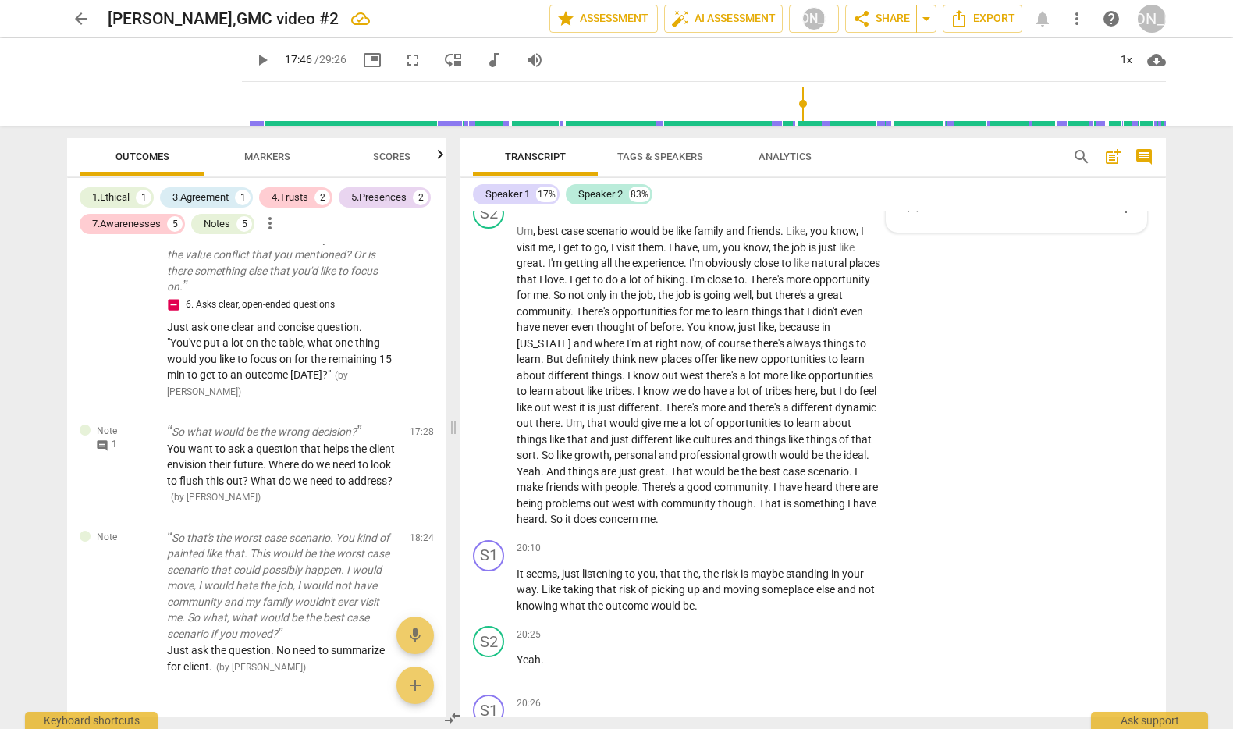
type input "1066"
